Goal: Navigation & Orientation: Find specific page/section

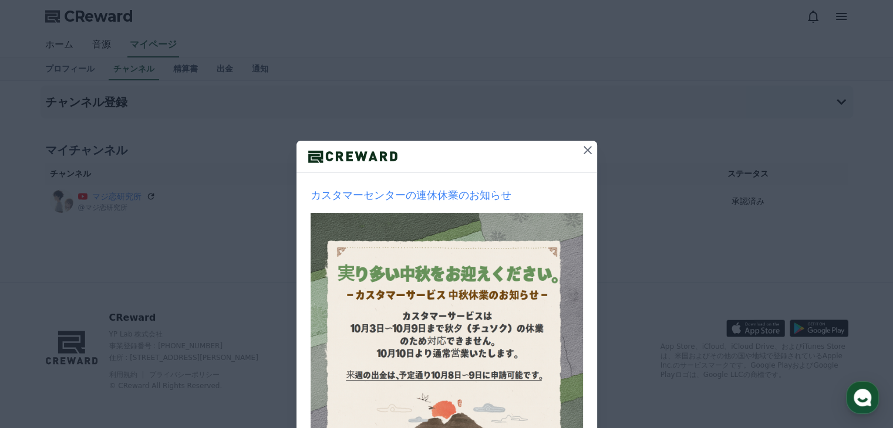
click at [583, 151] on icon at bounding box center [588, 150] width 14 height 14
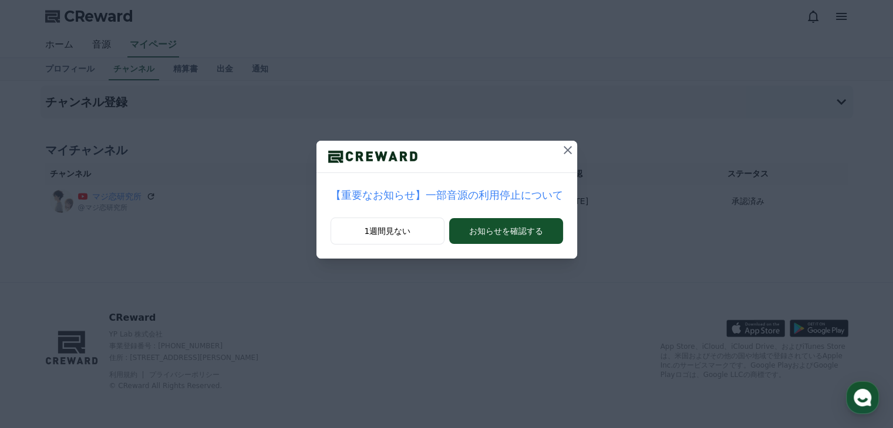
click at [561, 152] on icon at bounding box center [568, 150] width 14 height 14
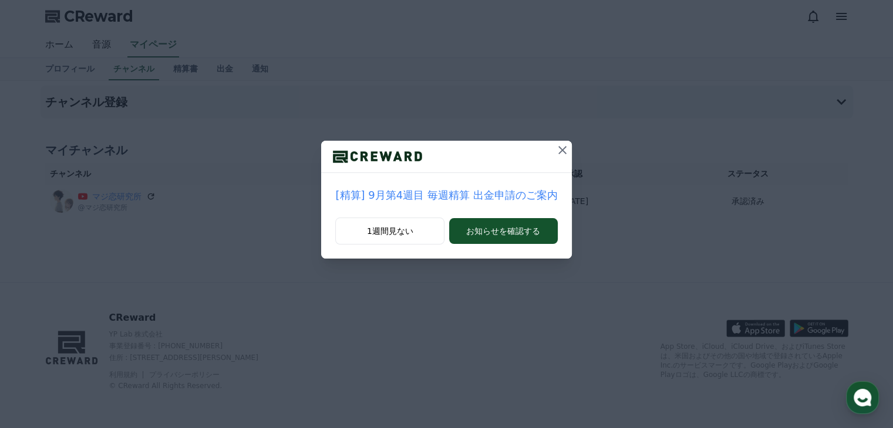
click at [559, 152] on icon at bounding box center [562, 150] width 8 height 8
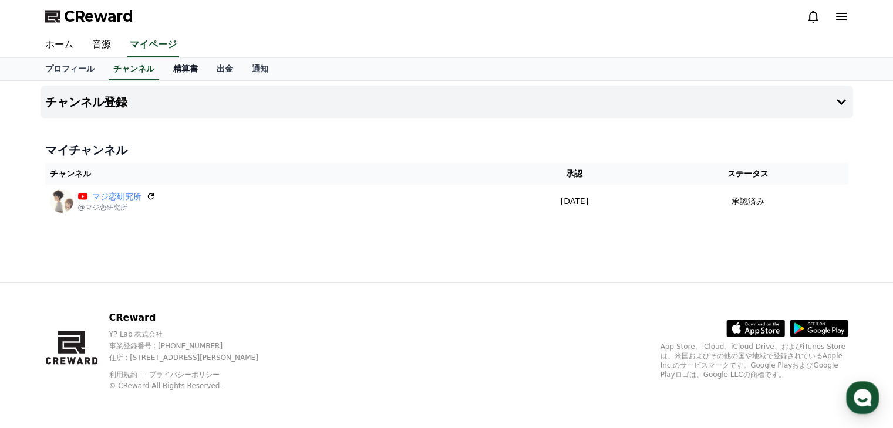
click at [164, 65] on link "精算書" at bounding box center [185, 69] width 43 height 22
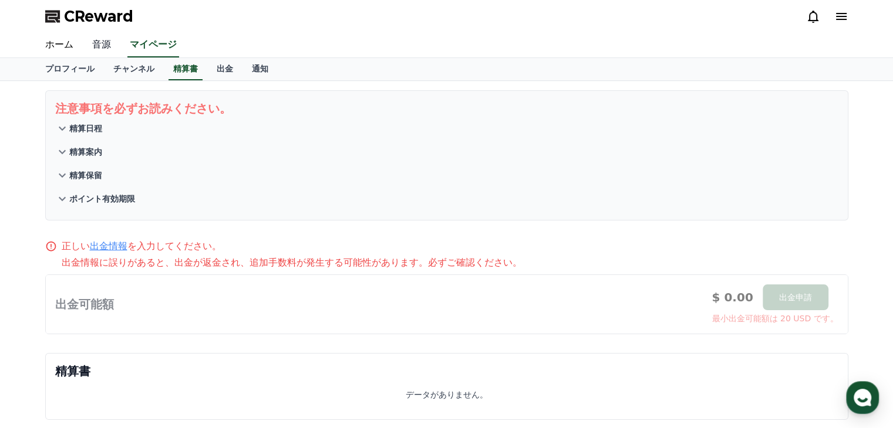
click at [93, 45] on link "音源" at bounding box center [102, 45] width 38 height 25
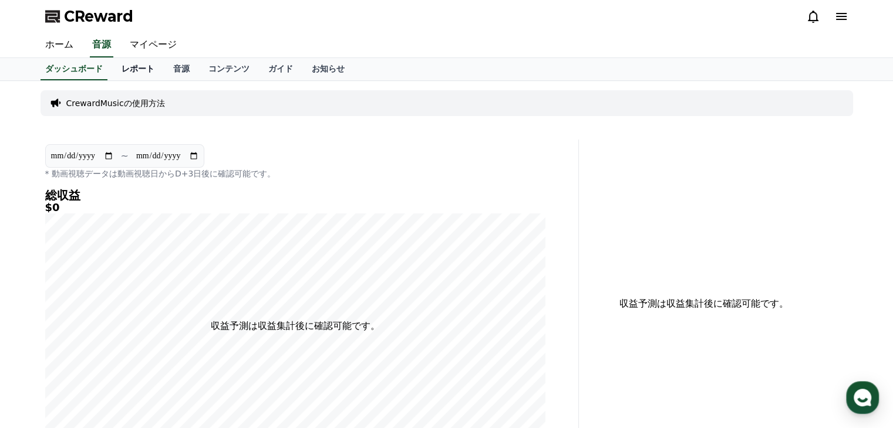
click at [122, 66] on link "レポート" at bounding box center [138, 69] width 52 height 22
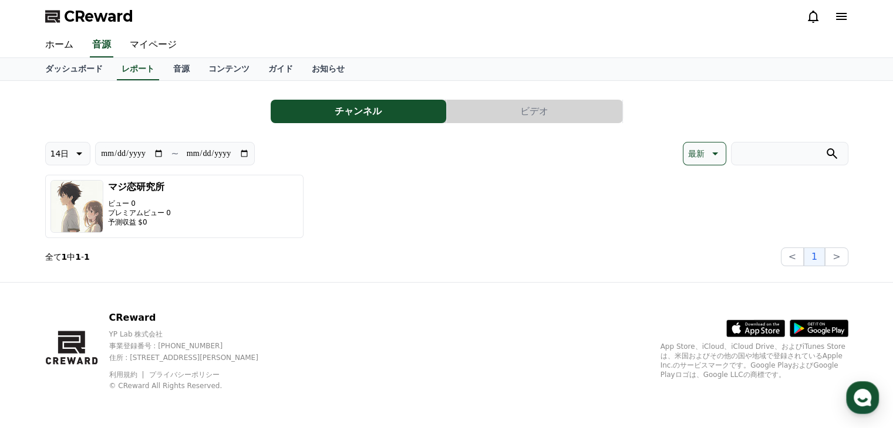
click at [536, 112] on button "ビデオ" at bounding box center [535, 111] width 176 height 23
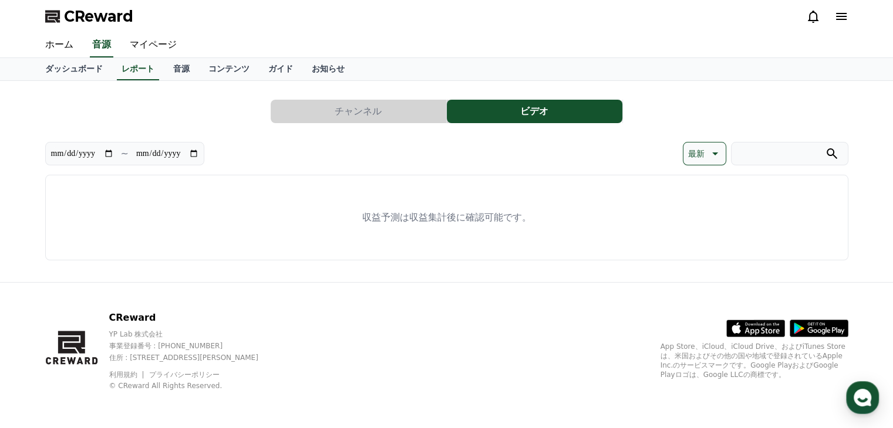
click at [421, 116] on button "チャンネル" at bounding box center [359, 111] width 176 height 23
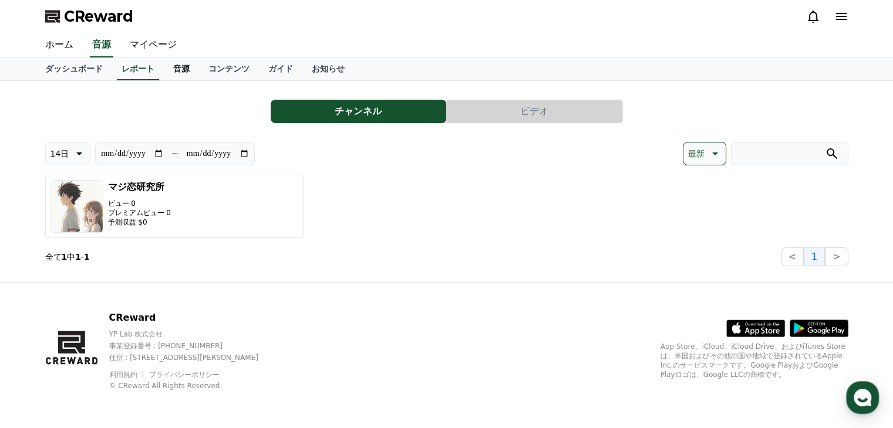
click at [164, 69] on link "音源" at bounding box center [181, 69] width 35 height 22
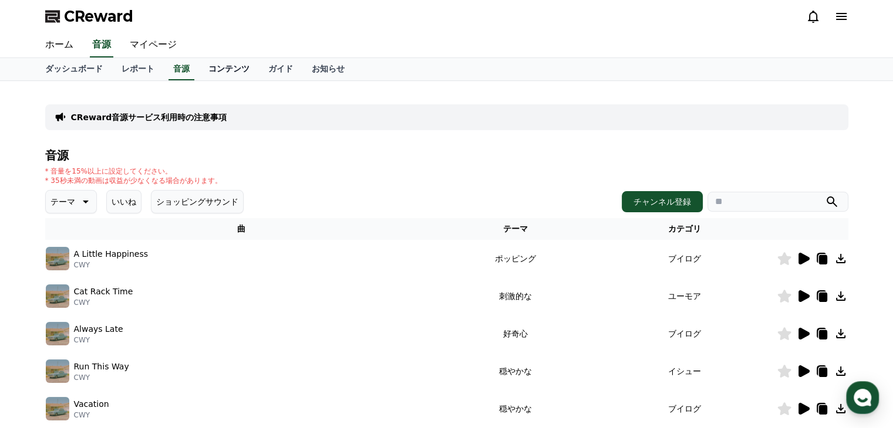
click at [211, 69] on link "コンテンツ" at bounding box center [229, 69] width 60 height 22
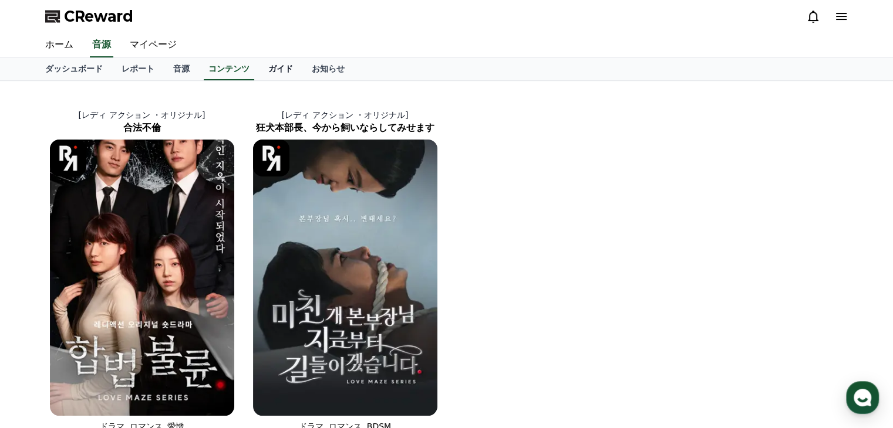
click at [259, 69] on link "ガイド" at bounding box center [280, 69] width 43 height 22
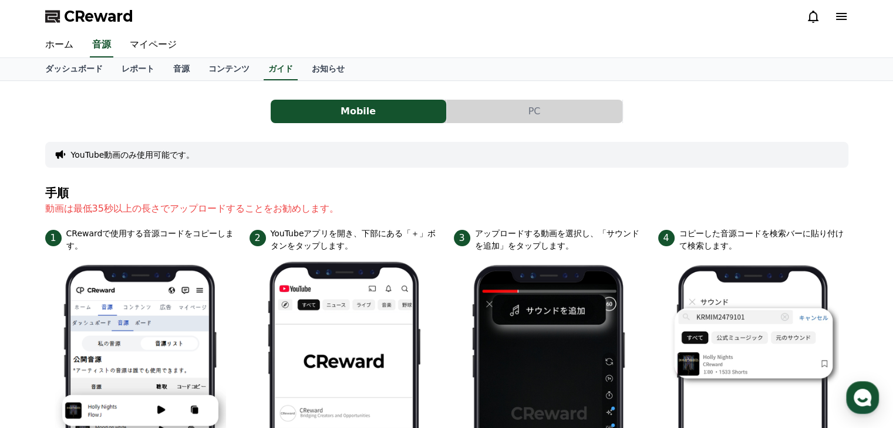
click at [528, 114] on button "PC" at bounding box center [535, 111] width 176 height 23
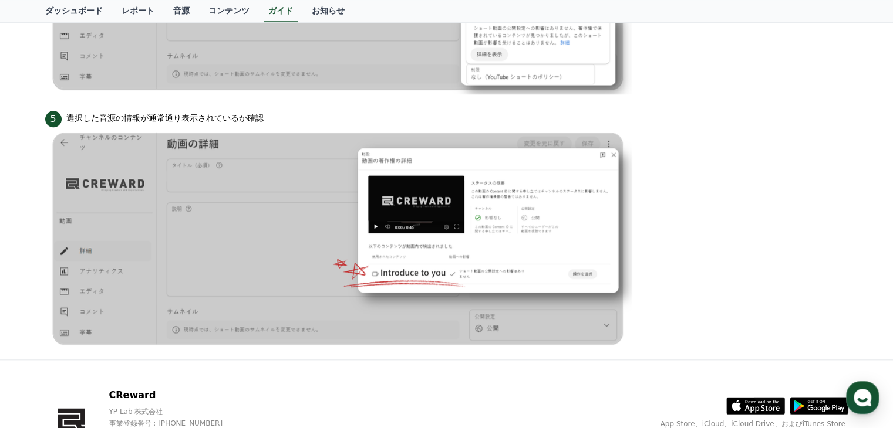
scroll to position [1189, 0]
